Goal: Use online tool/utility: Use online tool/utility

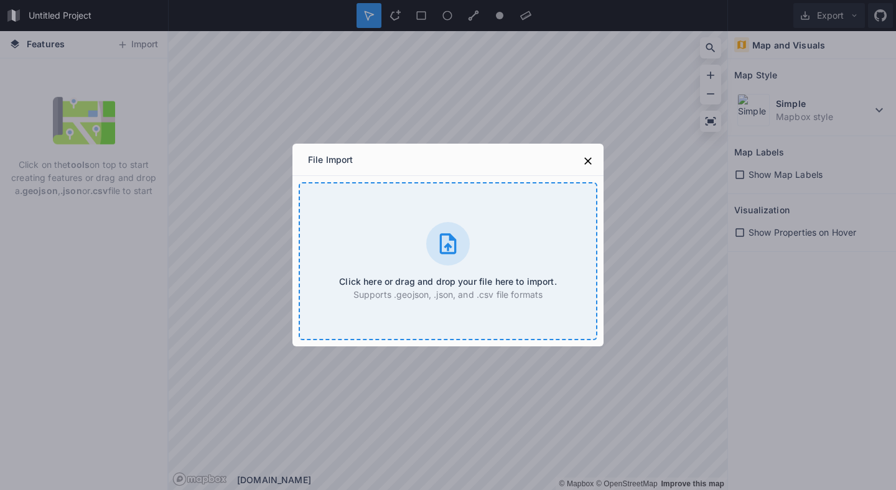
click at [454, 247] on icon at bounding box center [448, 243] width 17 height 21
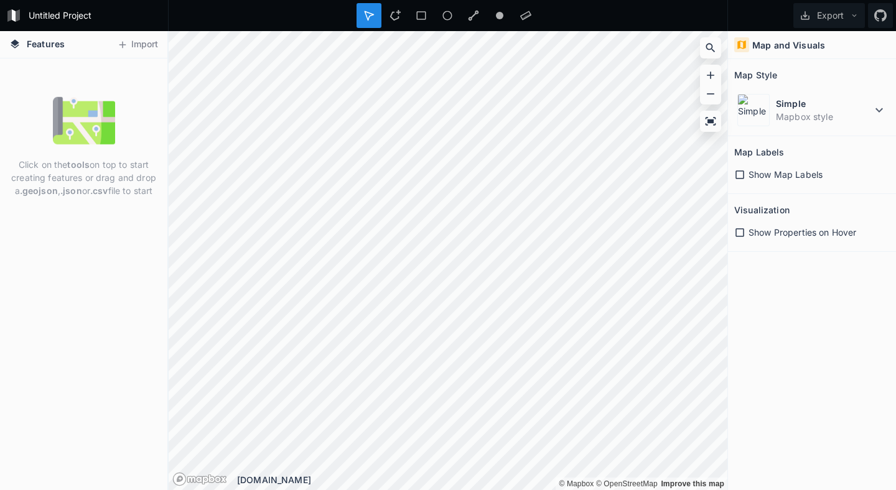
click at [739, 178] on icon at bounding box center [739, 174] width 9 height 9
click at [742, 234] on icon at bounding box center [739, 232] width 11 height 11
click at [880, 106] on icon at bounding box center [879, 110] width 15 height 15
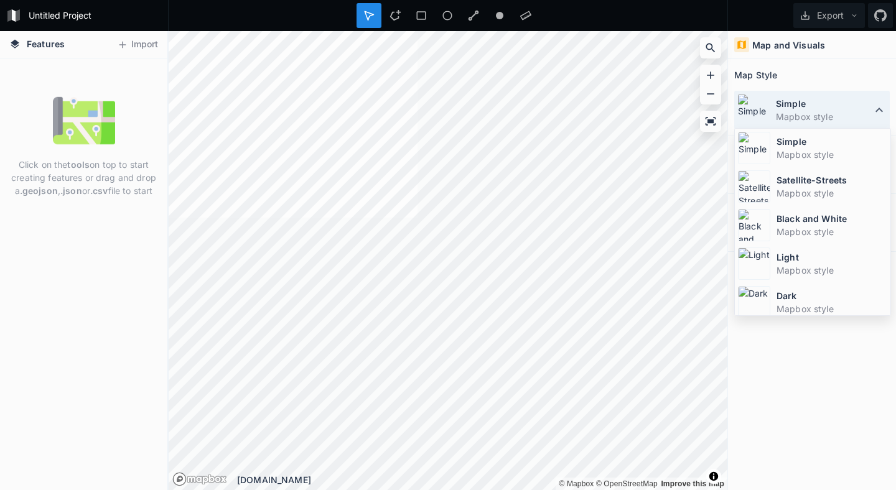
click at [880, 106] on icon at bounding box center [879, 110] width 15 height 15
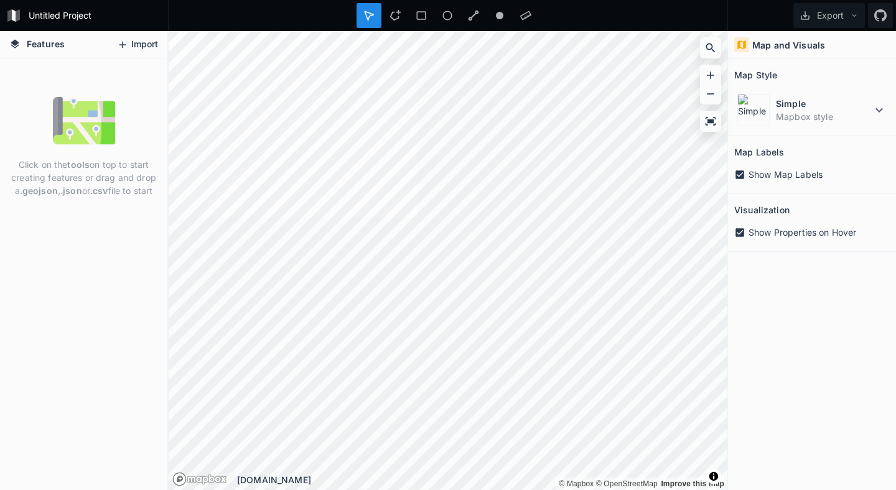
click at [132, 44] on button "Import" at bounding box center [138, 45] width 54 height 20
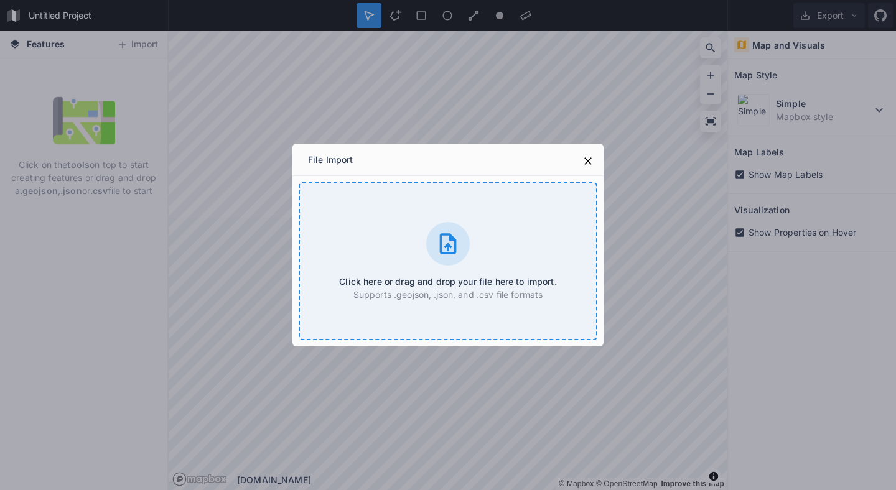
click at [457, 256] on div at bounding box center [448, 244] width 44 height 44
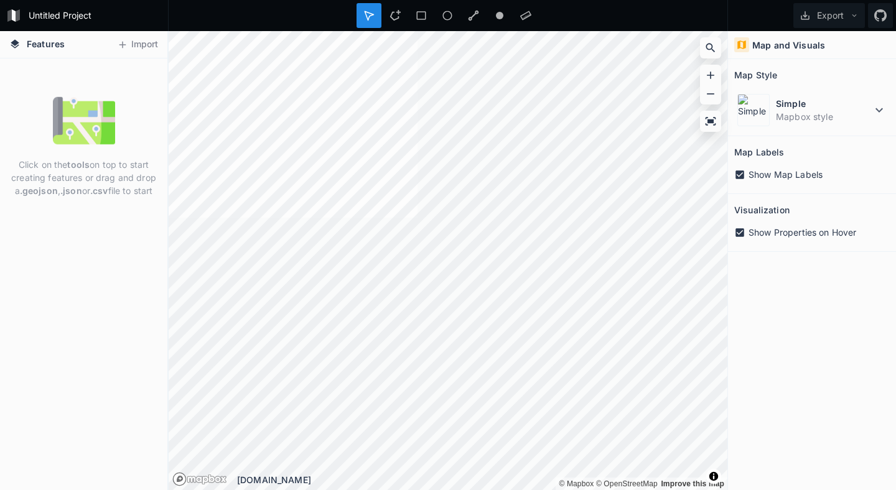
click at [758, 67] on h2 "Map Style" at bounding box center [755, 74] width 43 height 19
click at [760, 50] on h4 "Map and Visuals" at bounding box center [788, 45] width 73 height 13
click at [741, 45] on icon at bounding box center [741, 44] width 11 height 11
click at [138, 41] on button "Import" at bounding box center [138, 45] width 54 height 20
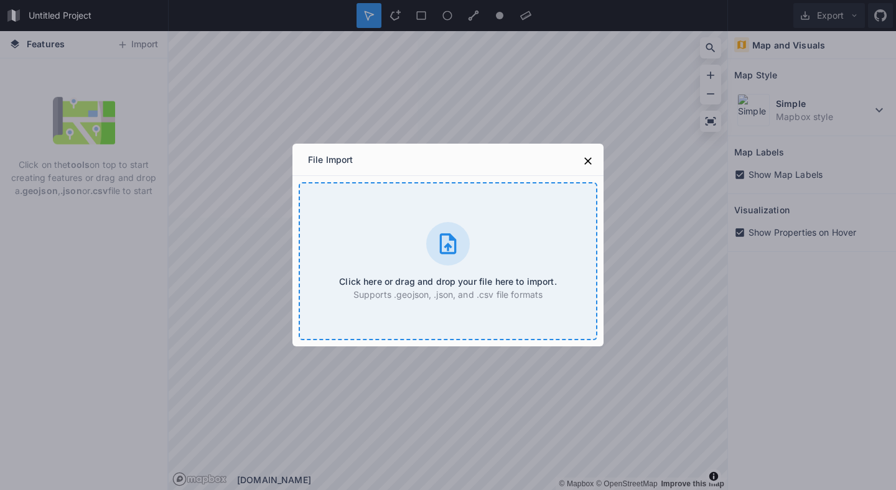
click at [422, 271] on div "Click here or drag and drop your file here to import. Supports .geojson, .json,…" at bounding box center [448, 261] width 299 height 158
